Goal: Transaction & Acquisition: Purchase product/service

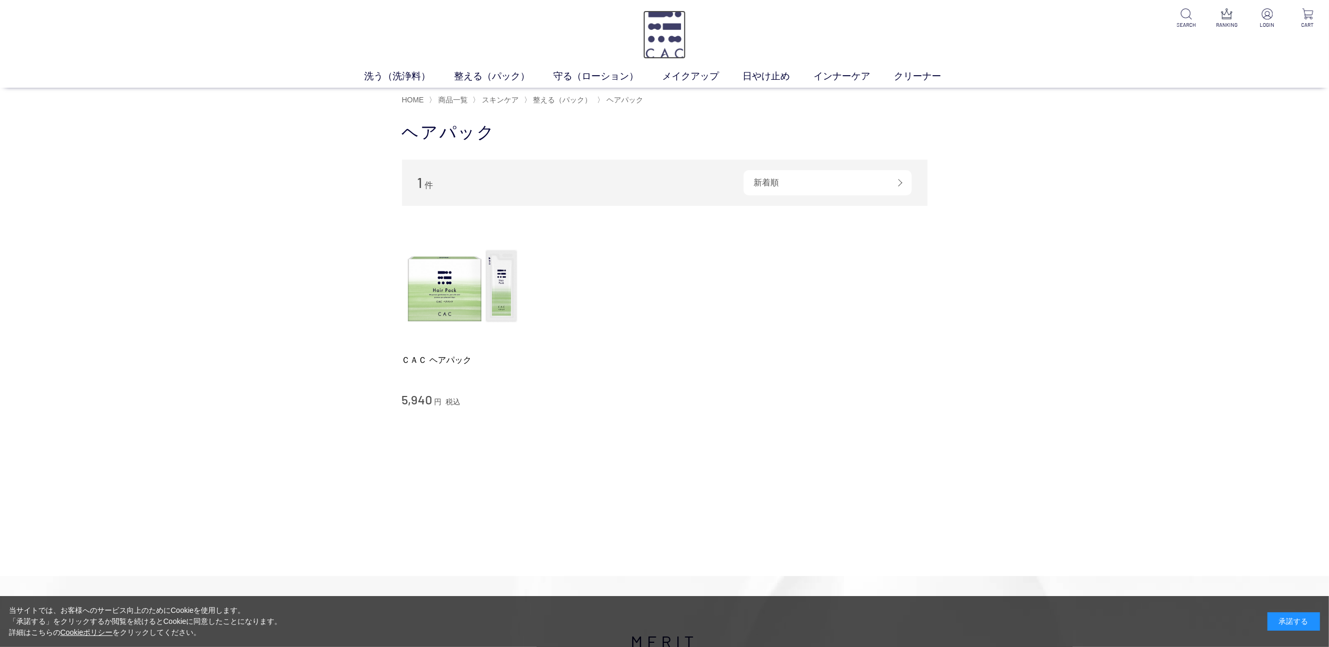
click at [668, 34] on img at bounding box center [664, 35] width 43 height 48
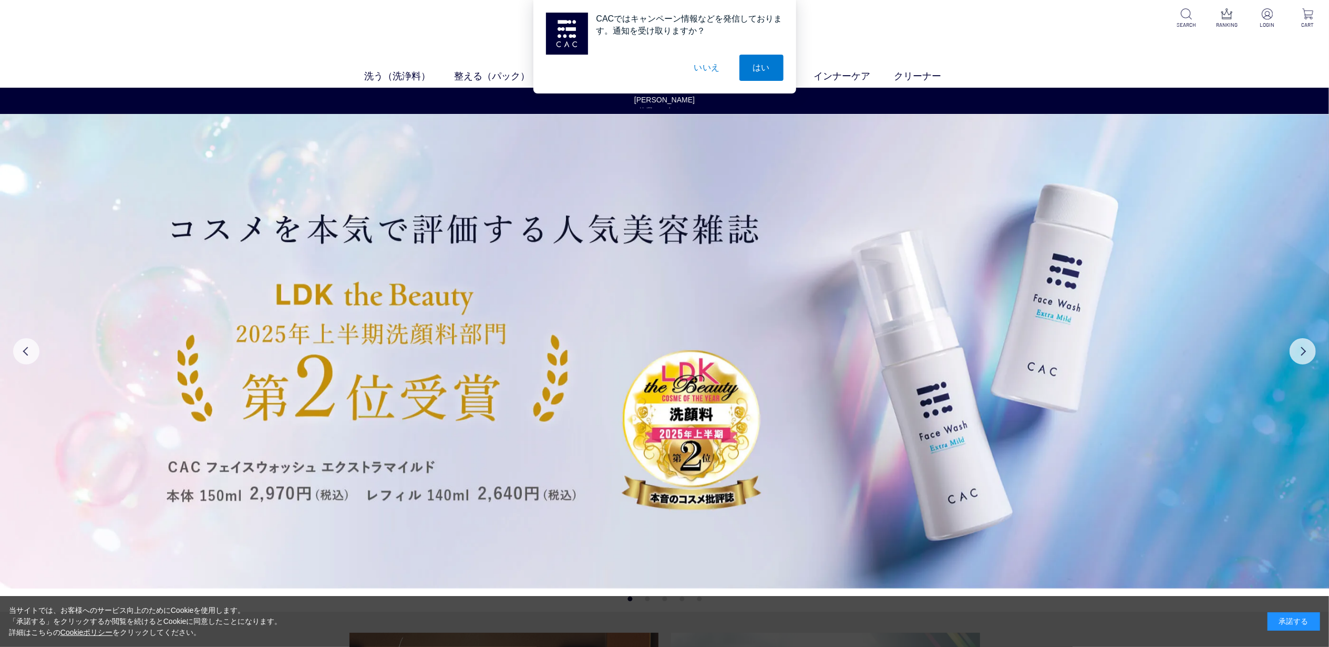
click at [706, 69] on button "いいえ" at bounding box center [706, 68] width 53 height 26
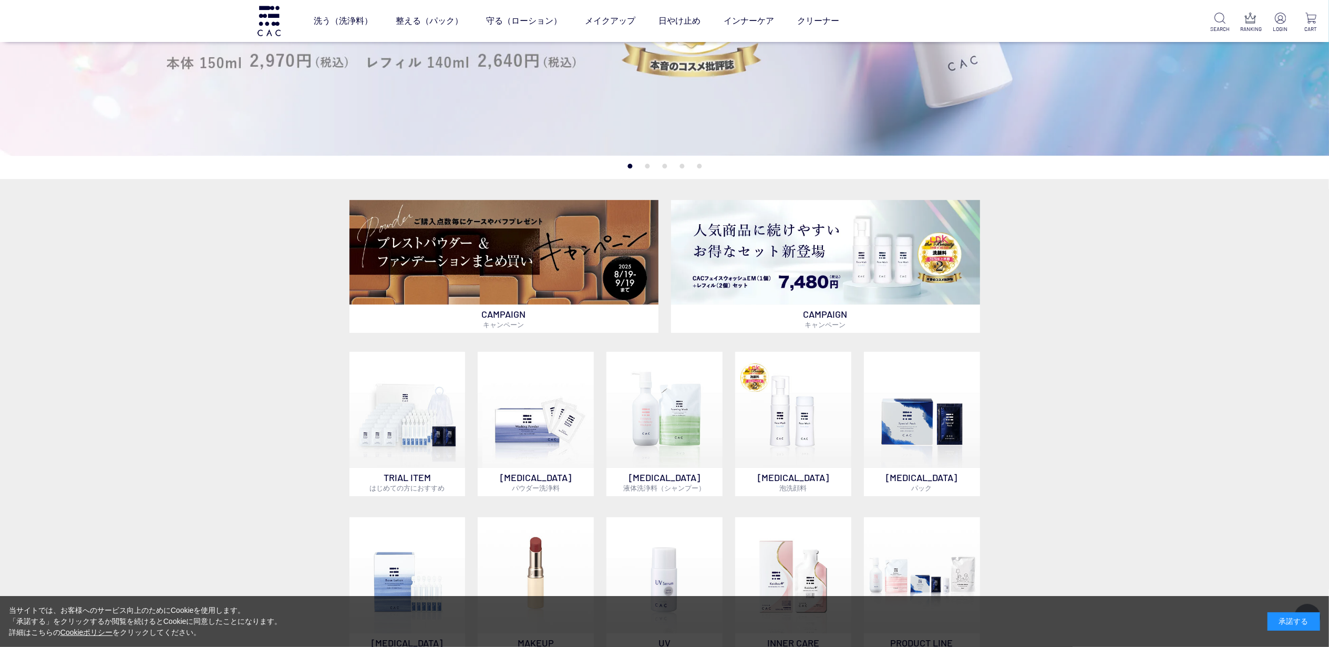
scroll to position [420, 0]
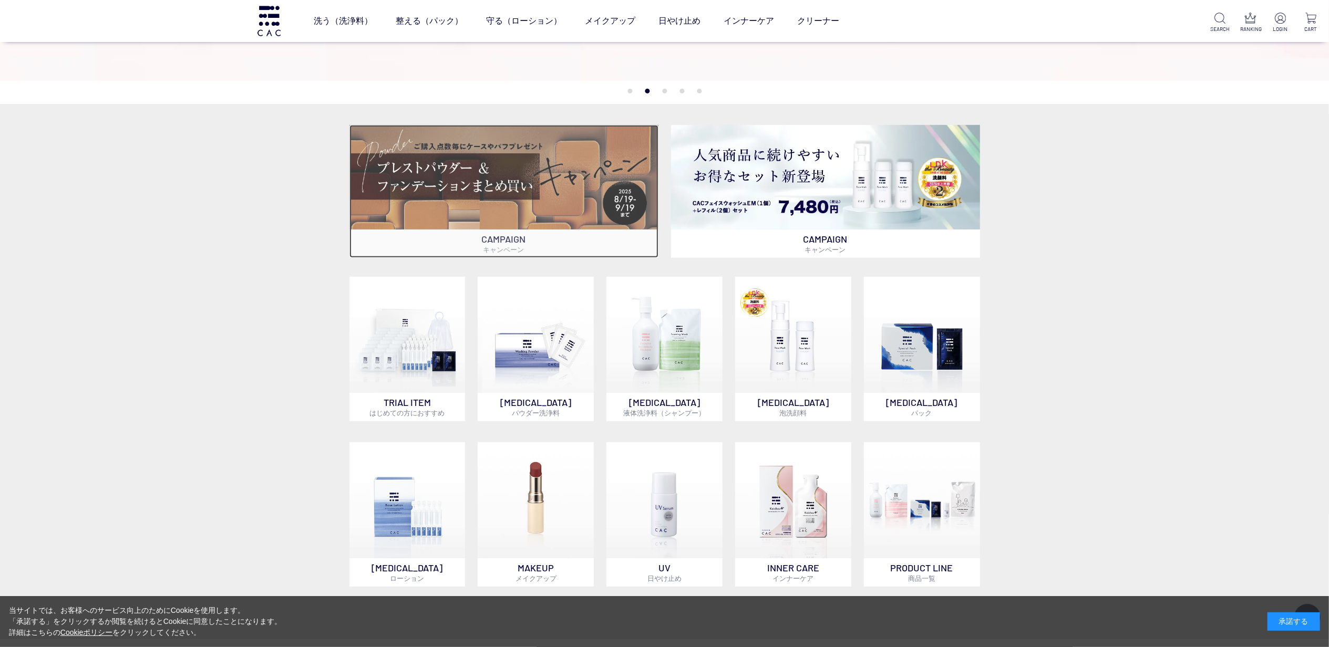
click at [612, 198] on img at bounding box center [503, 177] width 309 height 105
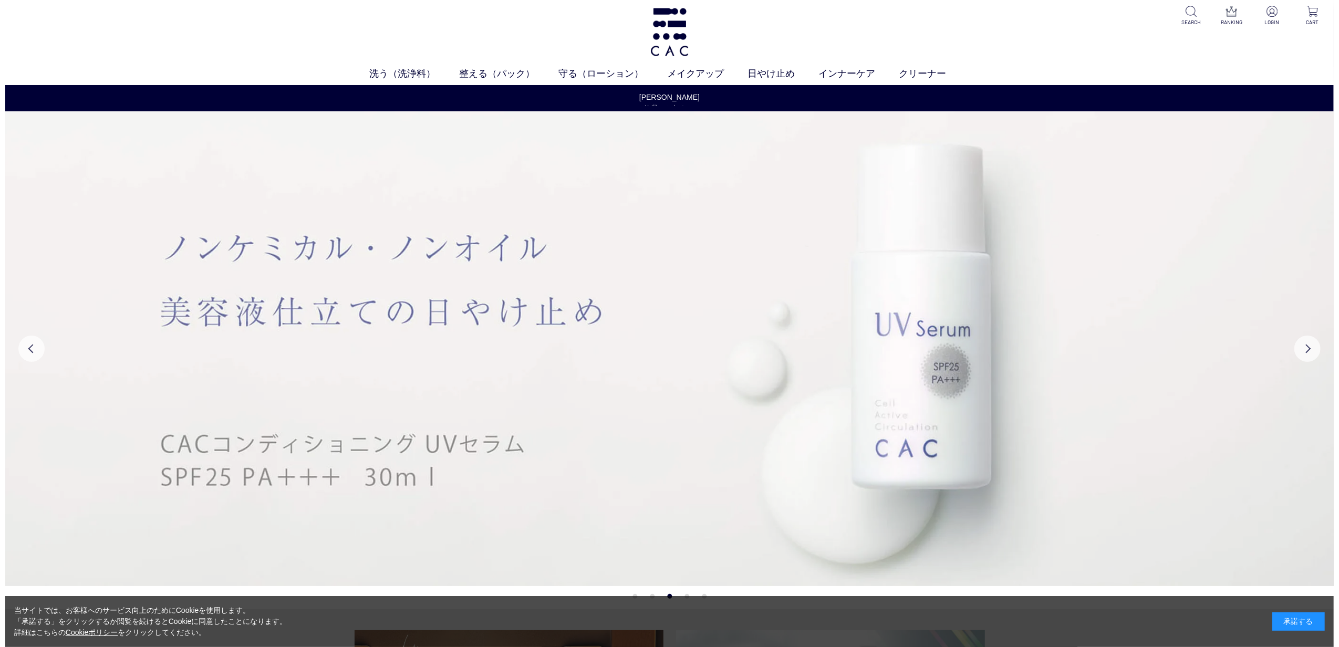
scroll to position [0, 0]
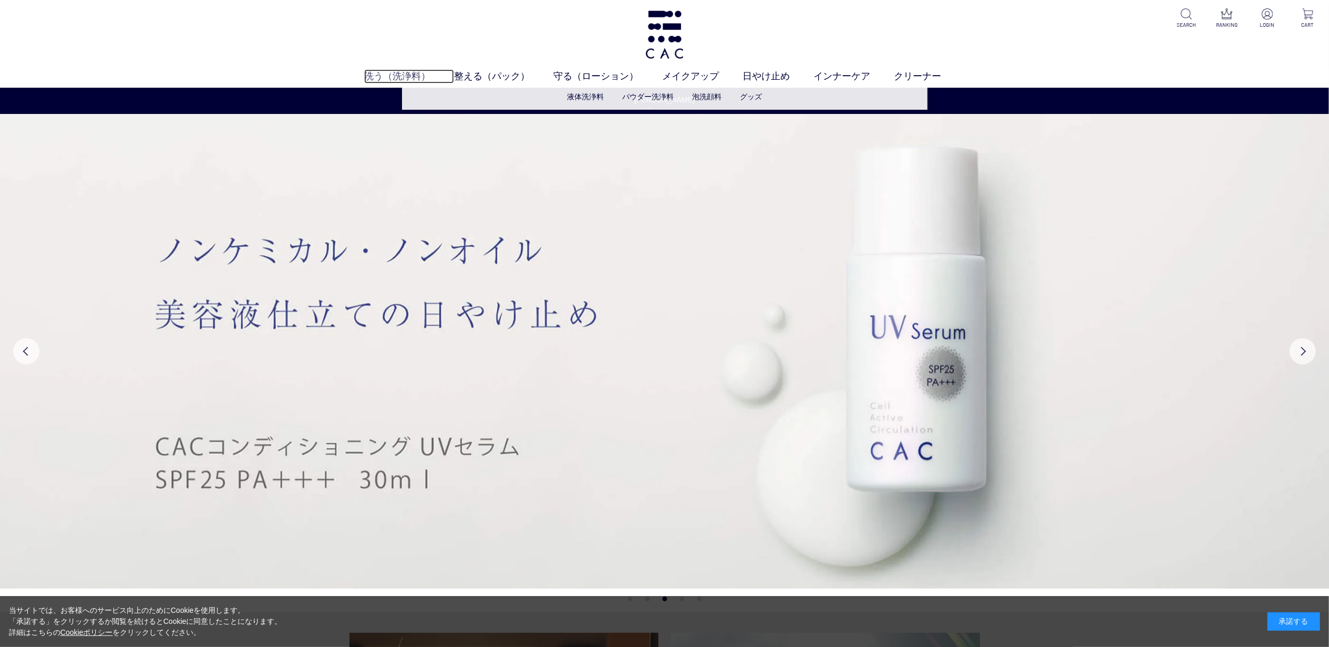
click at [389, 74] on link "洗う（洗浄料）" at bounding box center [409, 76] width 90 height 14
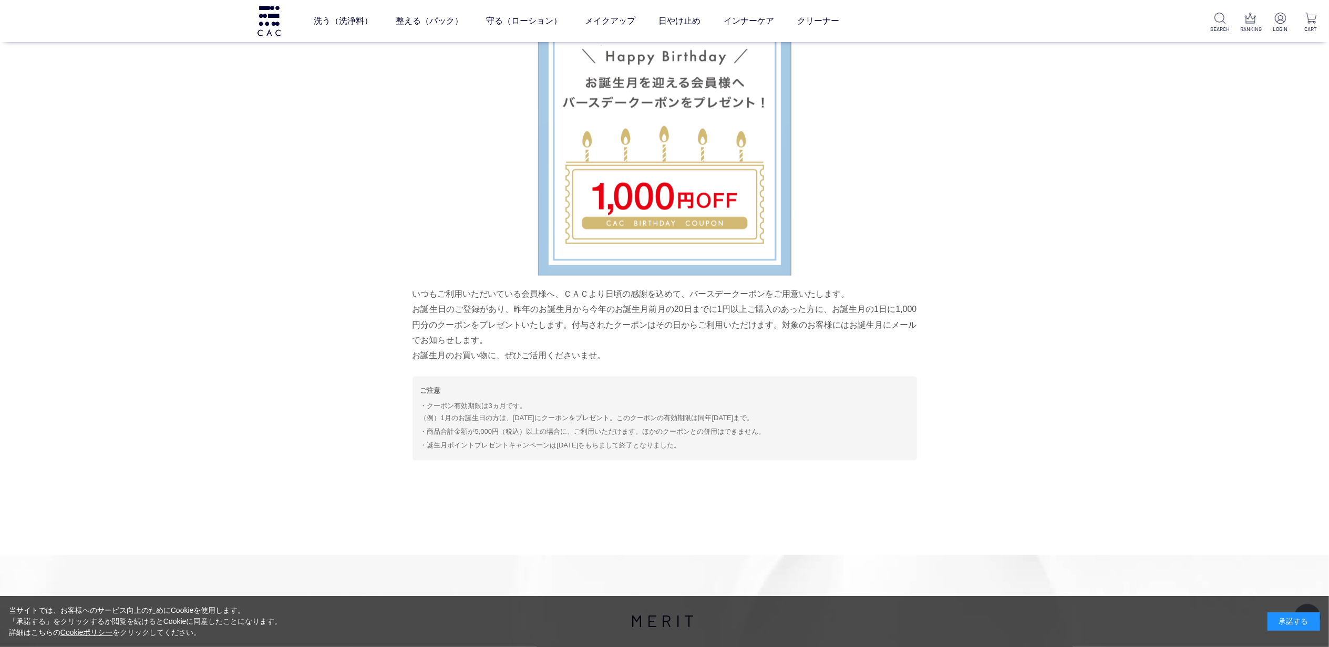
scroll to position [1151, 0]
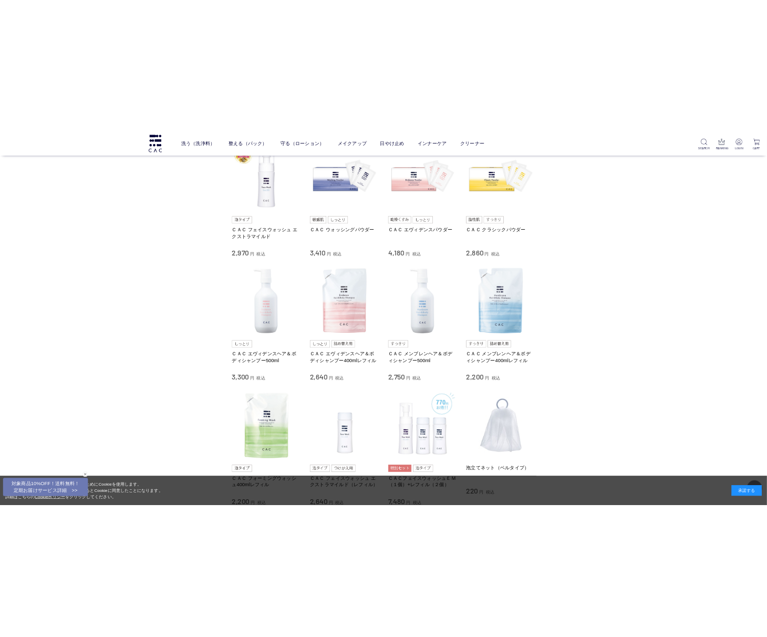
scroll to position [280, 0]
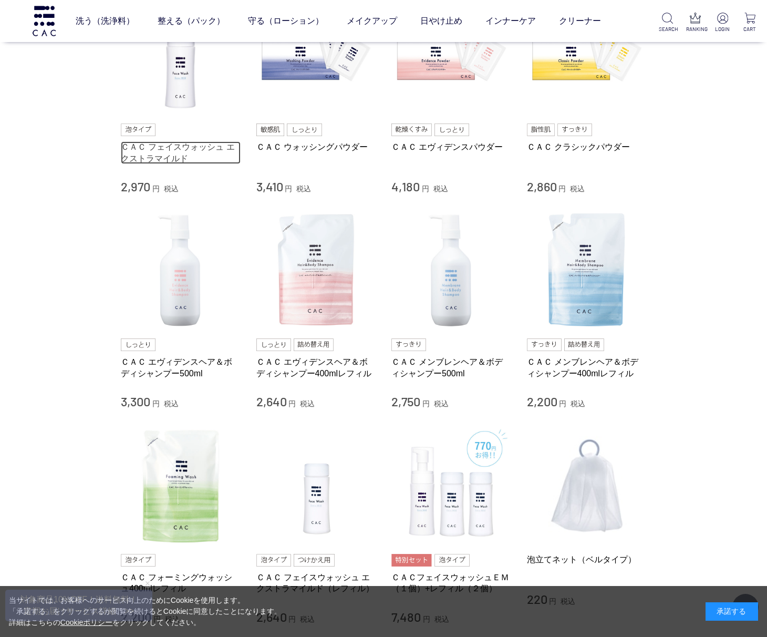
click at [199, 146] on link "ＣＡＣ フェイスウォッシュ エクストラマイルド" at bounding box center [181, 152] width 120 height 23
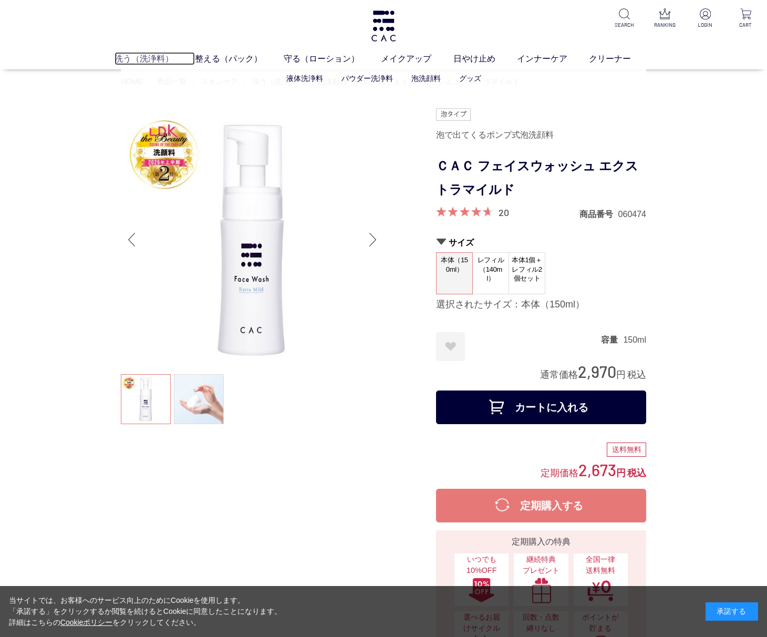
click at [137, 59] on link "洗う（洗浄料）" at bounding box center [155, 58] width 80 height 13
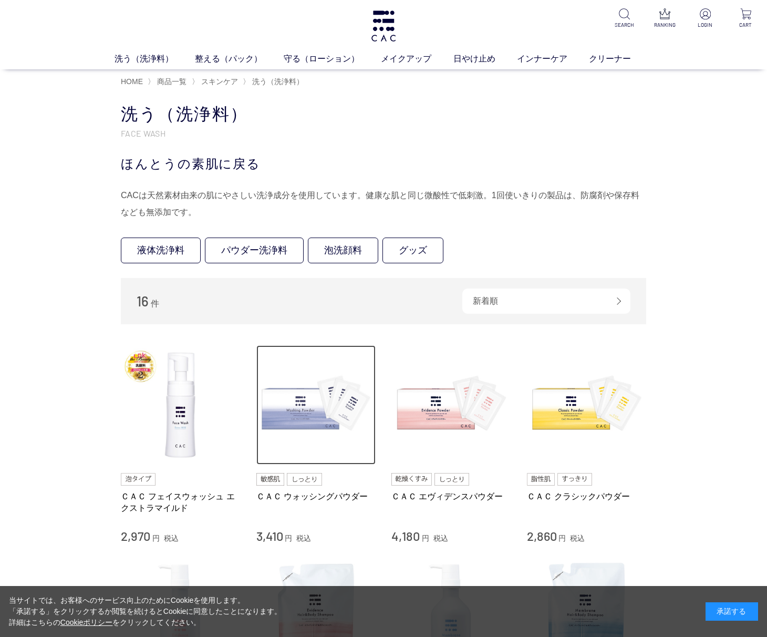
click at [293, 397] on img at bounding box center [316, 405] width 120 height 120
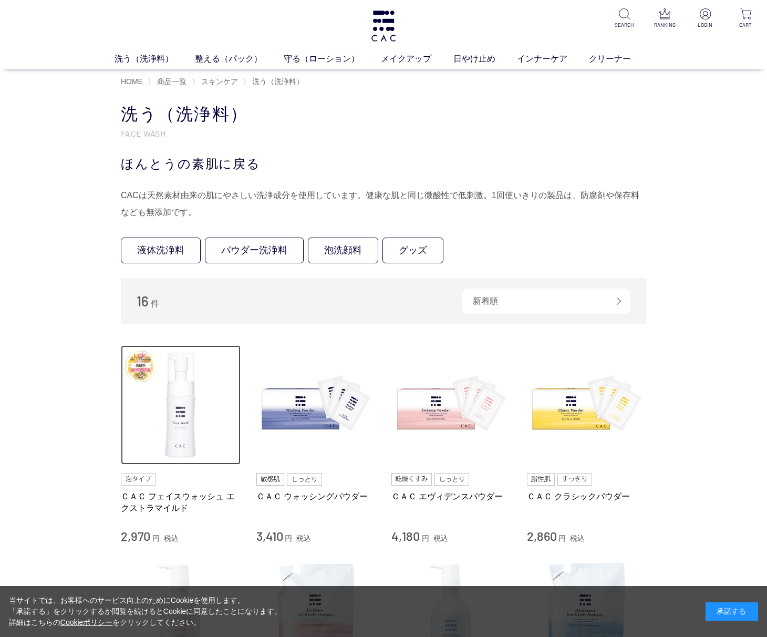
click at [171, 440] on img at bounding box center [181, 405] width 120 height 120
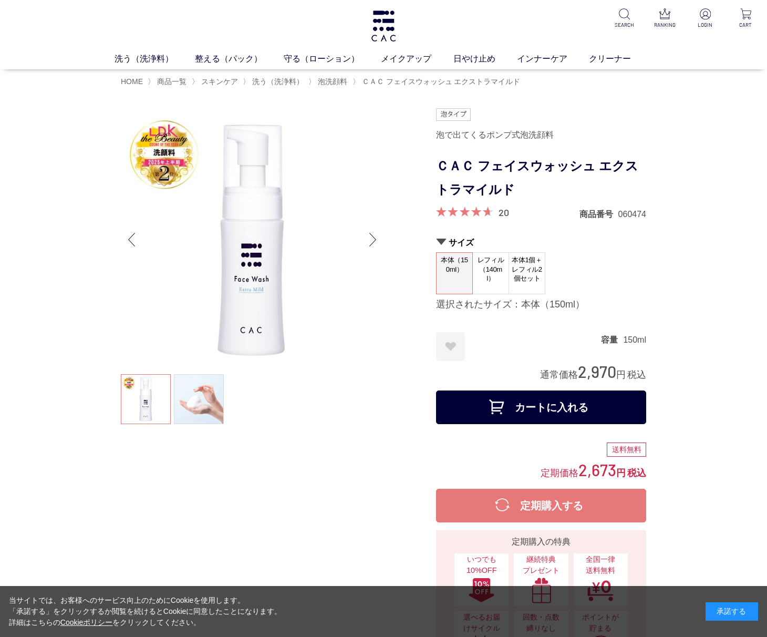
click at [494, 280] on span "レフィル（140ml）" at bounding box center [491, 269] width 36 height 33
